Goal: Find specific page/section: Find specific page/section

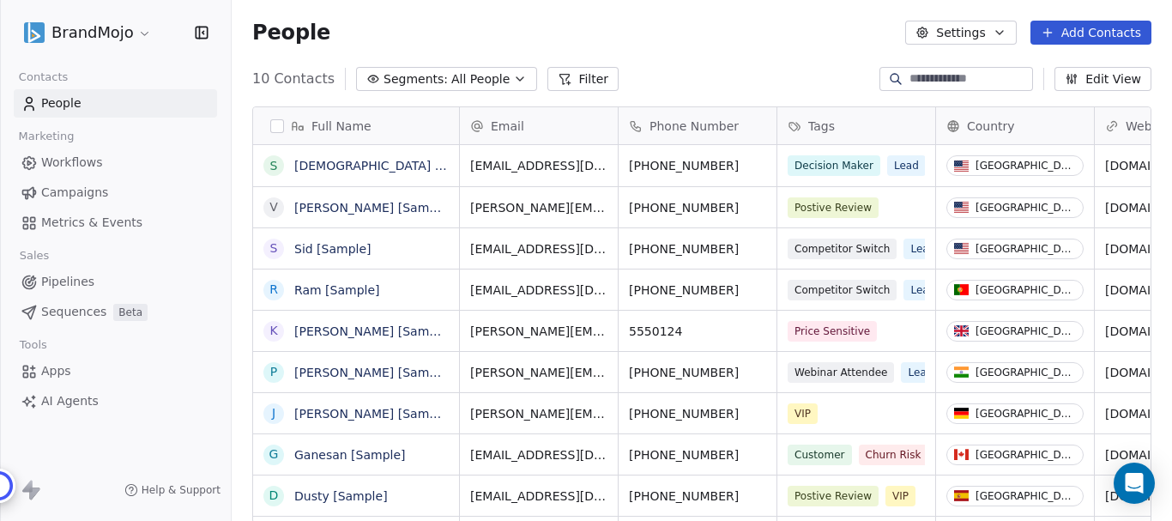
scroll to position [445, 927]
click at [136, 36] on html "BrandMojo Contacts People Marketing Workflows Campaigns Metrics & Events Sales …" at bounding box center [586, 260] width 1172 height 521
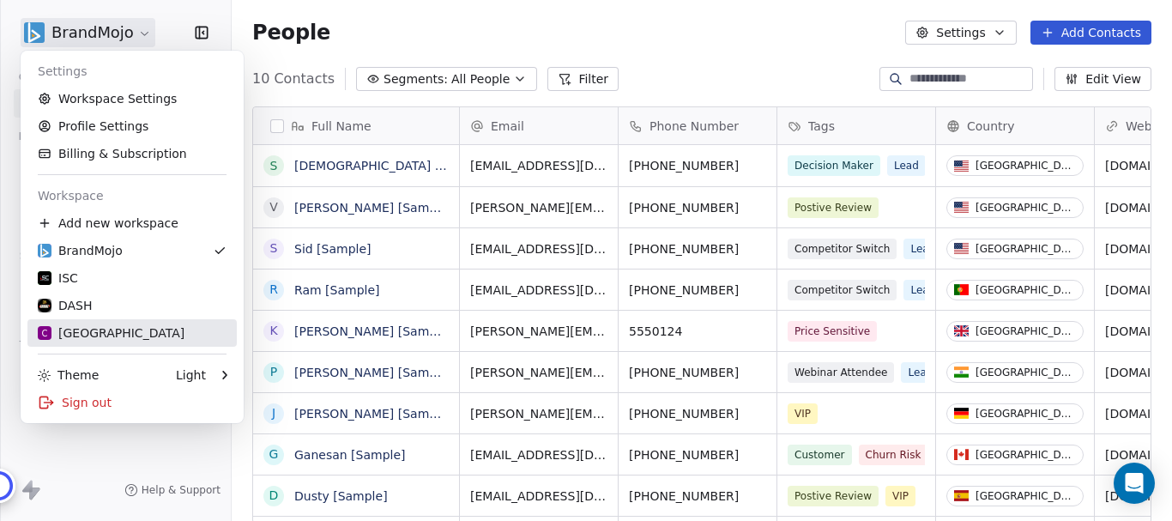
click at [101, 333] on div "C Chitrakoota School" at bounding box center [111, 332] width 147 height 17
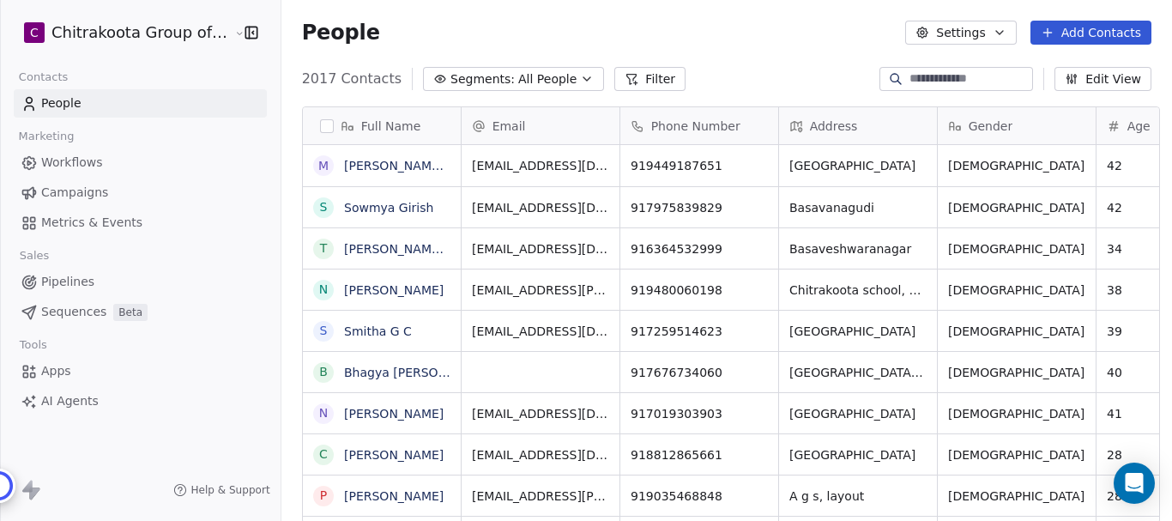
scroll to position [445, 886]
drag, startPoint x: 294, startPoint y: 79, endPoint x: 389, endPoint y: 76, distance: 94.4
click at [389, 76] on div "2017 Contacts Segments: All People Filter" at bounding box center [493, 79] width 383 height 24
drag, startPoint x: 296, startPoint y: 29, endPoint x: 377, endPoint y: 29, distance: 81.5
click at [377, 29] on div "People Settings Add Contacts" at bounding box center [726, 33] width 849 height 24
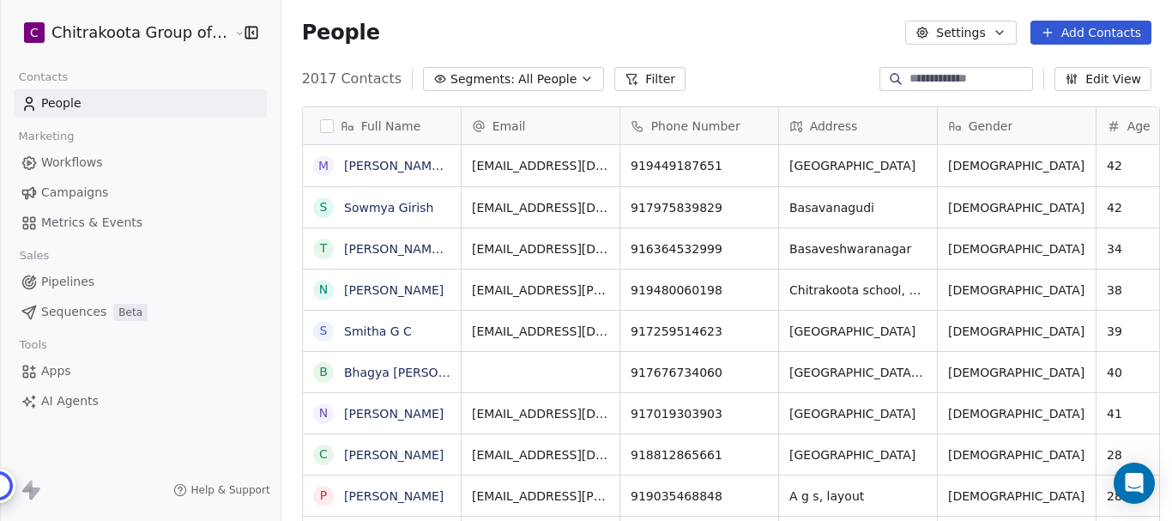
click at [287, 67] on div "2017 Contacts Segments: All People Filter Edit View" at bounding box center [726, 78] width 890 height 27
drag, startPoint x: 381, startPoint y: 78, endPoint x: 293, endPoint y: 31, distance: 100.2
click at [293, 31] on section "People Settings Add Contacts 2017 Contacts Segments: All People Filter Edit Vie…" at bounding box center [726, 260] width 890 height 521
click at [281, 54] on div "People Settings Add Contacts" at bounding box center [726, 32] width 890 height 65
